Goal: Register for event/course

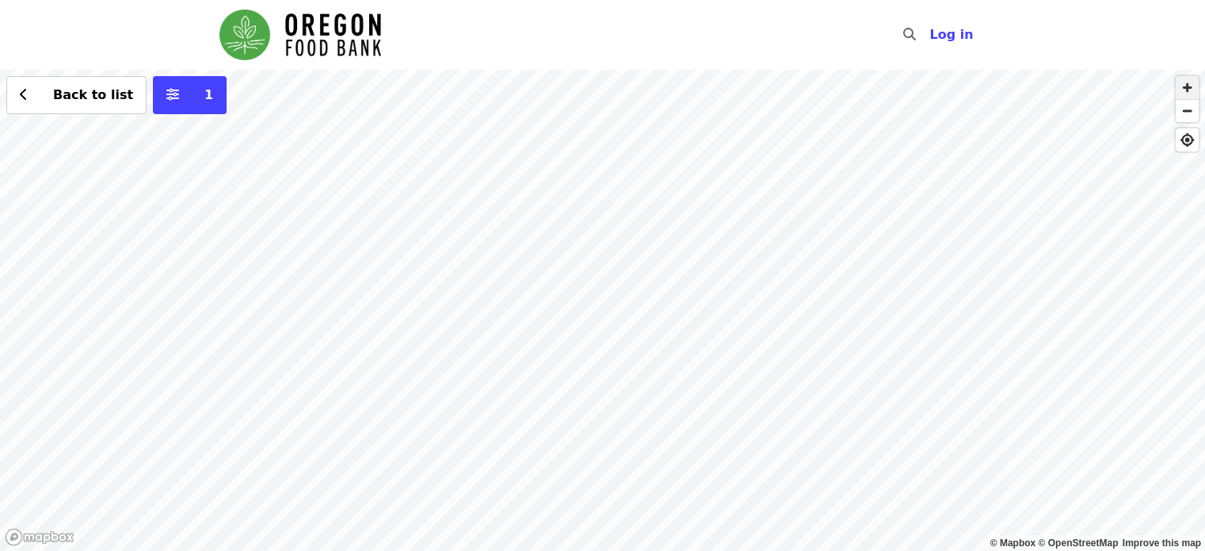
click at [1191, 85] on span "button" at bounding box center [1187, 87] width 23 height 23
drag, startPoint x: 1043, startPoint y: 144, endPoint x: 927, endPoint y: 534, distance: 406.7
click at [927, 534] on div "Back to list 1" at bounding box center [602, 310] width 1205 height 481
click at [736, 197] on div "Back to list 1" at bounding box center [602, 310] width 1205 height 481
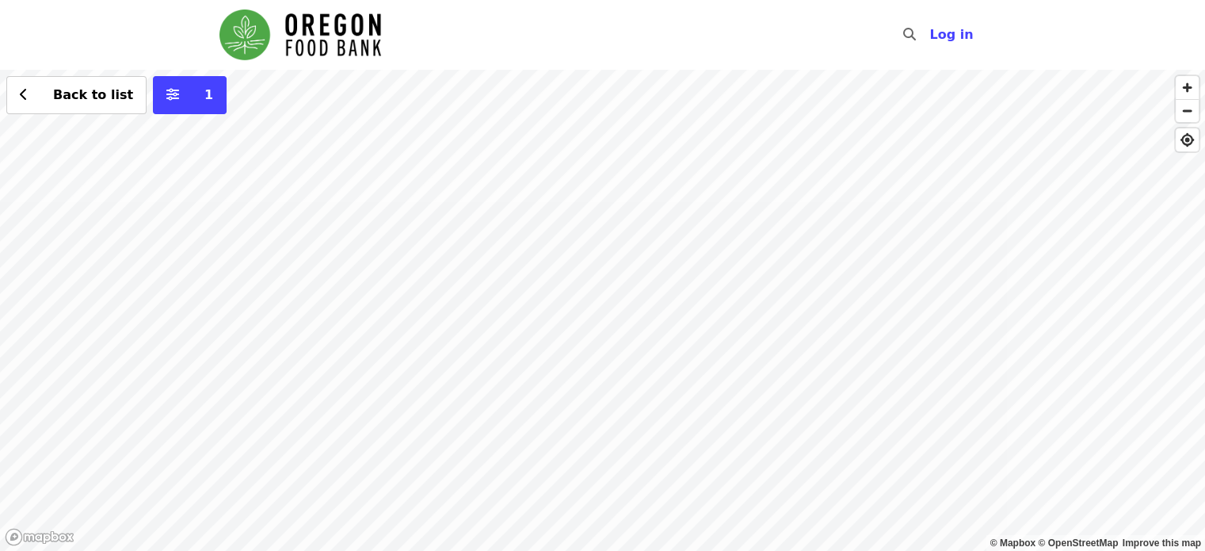
click at [476, 161] on div "Back to list 1" at bounding box center [602, 310] width 1205 height 481
click at [728, 491] on div "Back to list 1" at bounding box center [602, 310] width 1205 height 481
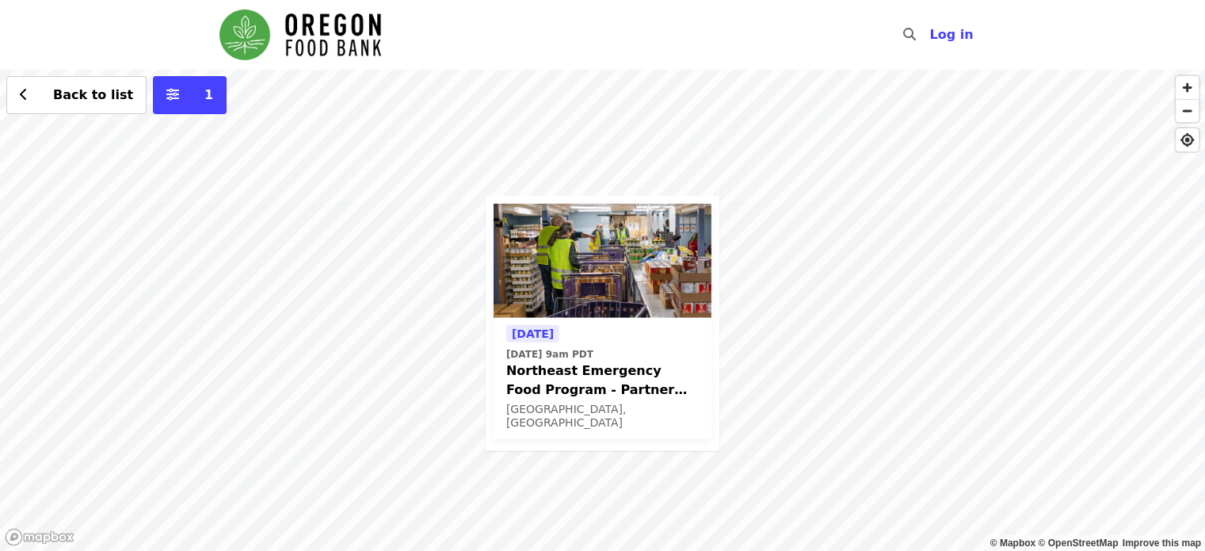
click at [624, 367] on span "Northeast Emergency Food Program - Partner Agency Support" at bounding box center [602, 380] width 193 height 38
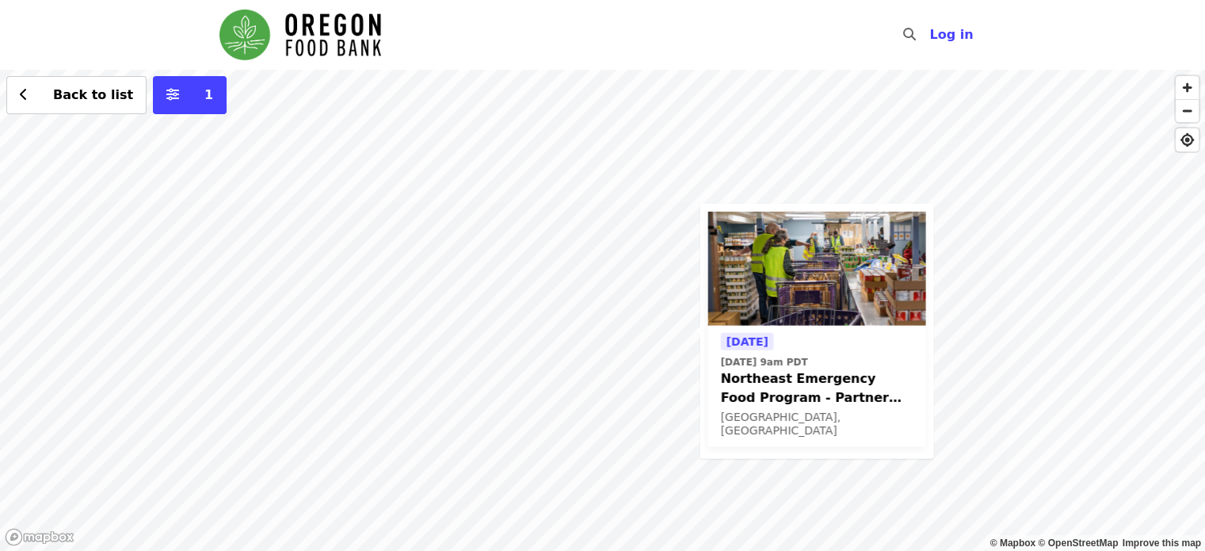
drag, startPoint x: 826, startPoint y: 182, endPoint x: 932, endPoint y: 322, distance: 175.3
click at [923, 325] on div "Tomorrow Thu, Sep 18 @ 9am PDT Northeast Emergency Food Program - Partner Agenc…" at bounding box center [602, 310] width 1205 height 481
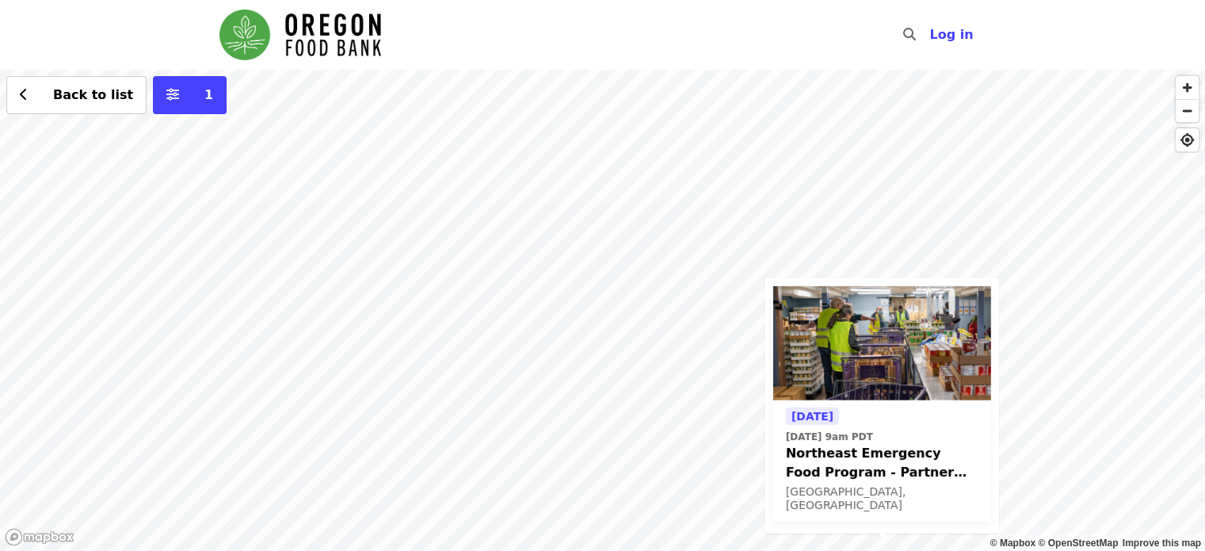
drag, startPoint x: 585, startPoint y: 169, endPoint x: 766, endPoint y: 360, distance: 262.9
click at [767, 364] on div "Tomorrow Thu, Sep 18 @ 9am PDT Northeast Emergency Food Program - Partner Agenc…" at bounding box center [602, 310] width 1205 height 481
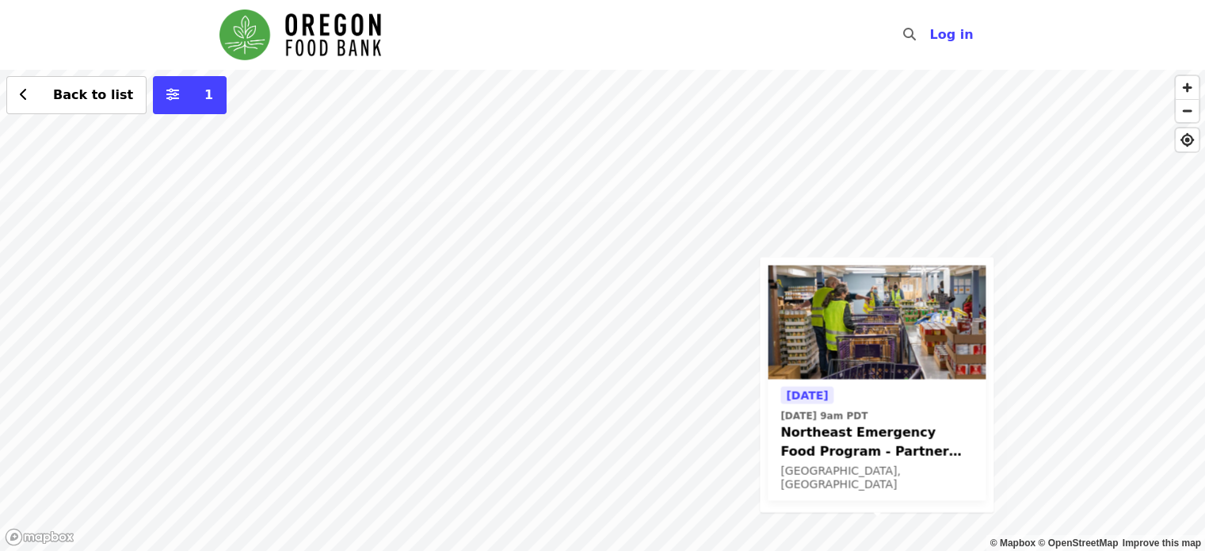
click at [624, 178] on div "Tomorrow Thu, Sep 18 @ 9am PDT Northeast Emergency Food Program - Partner Agenc…" at bounding box center [602, 310] width 1205 height 481
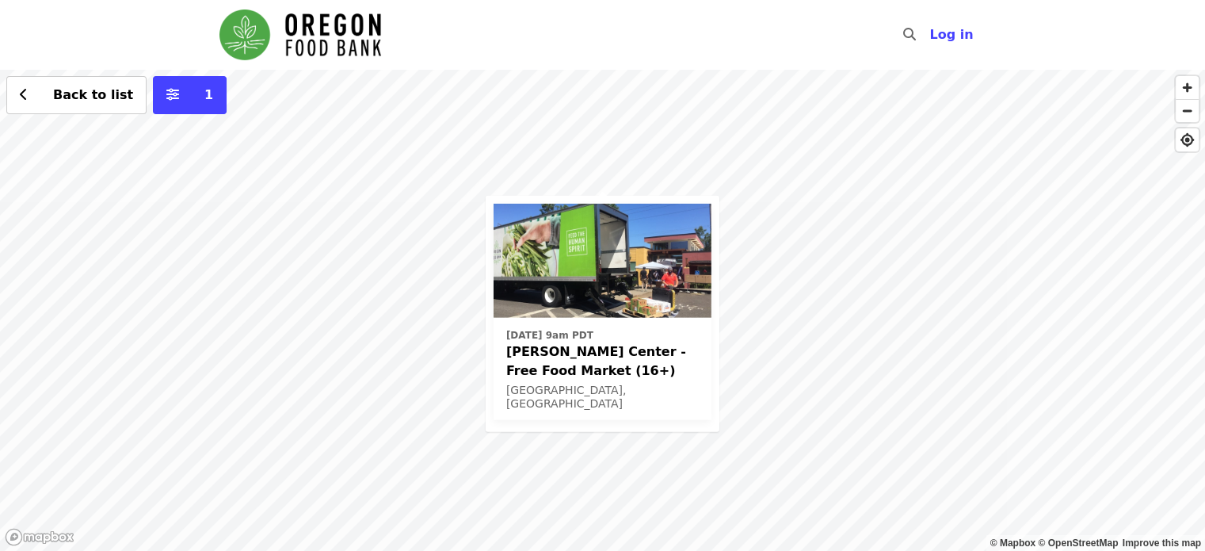
click at [636, 342] on span "Ortiz Center - Free Food Market (16+)" at bounding box center [602, 361] width 193 height 38
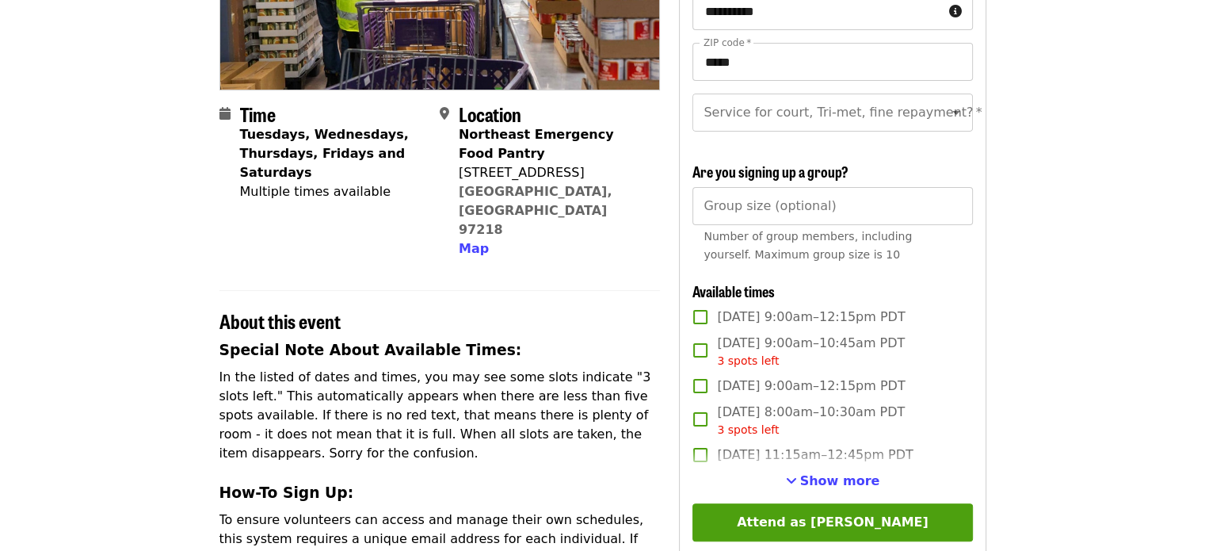
scroll to position [317, 0]
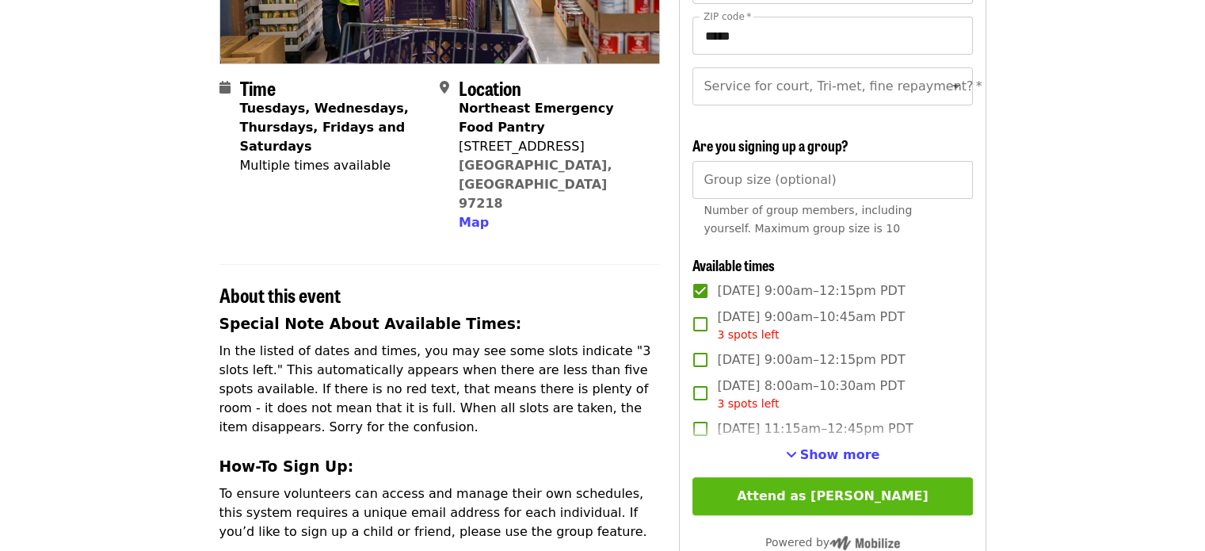
click at [863, 513] on button "Attend as [PERSON_NAME]" at bounding box center [833, 496] width 280 height 38
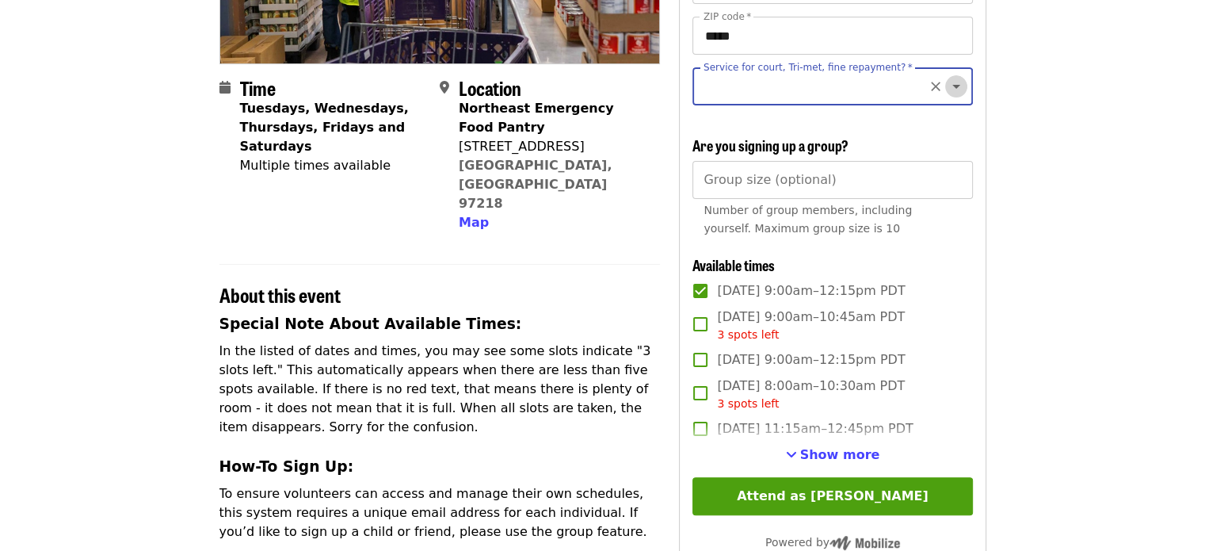
click at [949, 85] on icon "Open" at bounding box center [956, 86] width 19 height 19
click at [710, 131] on li "No" at bounding box center [827, 129] width 268 height 29
type input "**"
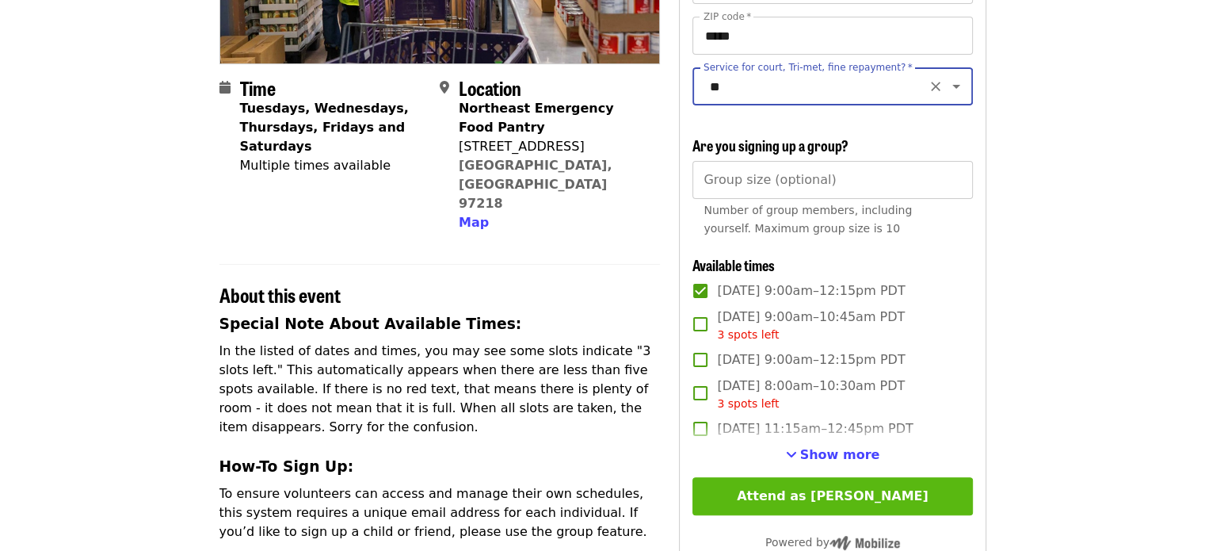
click at [885, 506] on button "Attend as [PERSON_NAME]" at bounding box center [833, 496] width 280 height 38
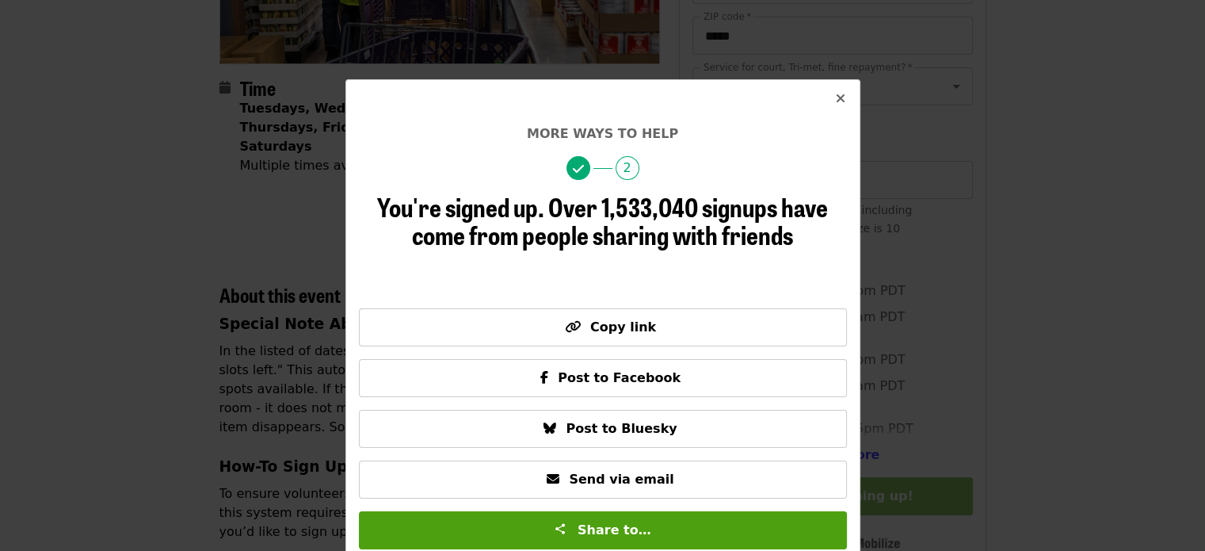
click at [836, 96] on icon "times icon" at bounding box center [841, 98] width 10 height 15
